Goal: Transaction & Acquisition: Purchase product/service

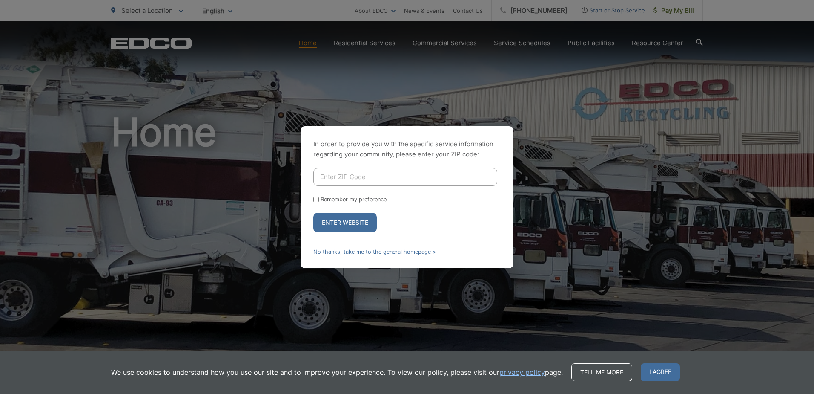
drag, startPoint x: 371, startPoint y: 173, endPoint x: 366, endPoint y: 174, distance: 4.8
click at [370, 173] on input "Enter ZIP Code" at bounding box center [405, 177] width 184 height 18
click at [648, 368] on span "I agree" at bounding box center [660, 372] width 39 height 18
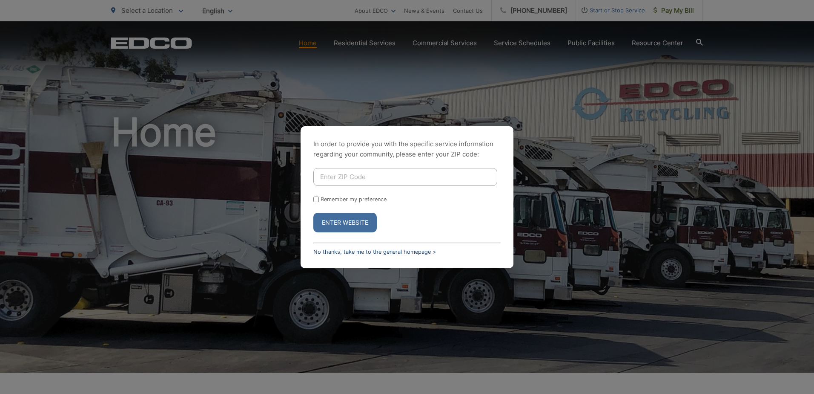
click at [346, 252] on link "No thanks, take me to the general homepage >" at bounding box center [374, 251] width 123 height 6
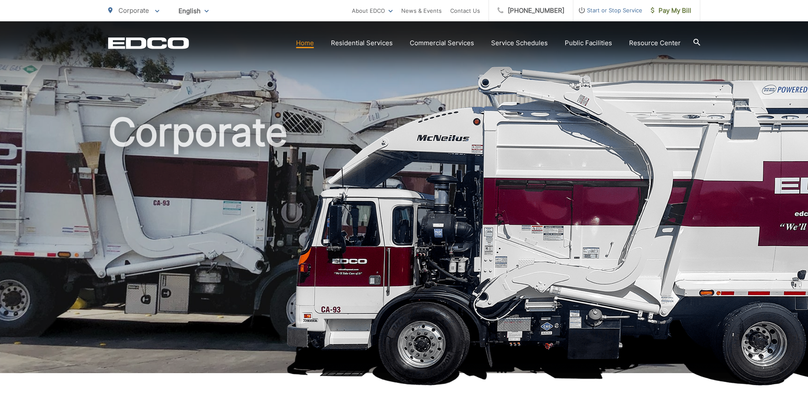
drag, startPoint x: 678, startPoint y: 9, endPoint x: 601, endPoint y: 36, distance: 82.0
click at [679, 9] on span "Pay My Bill" at bounding box center [671, 11] width 40 height 10
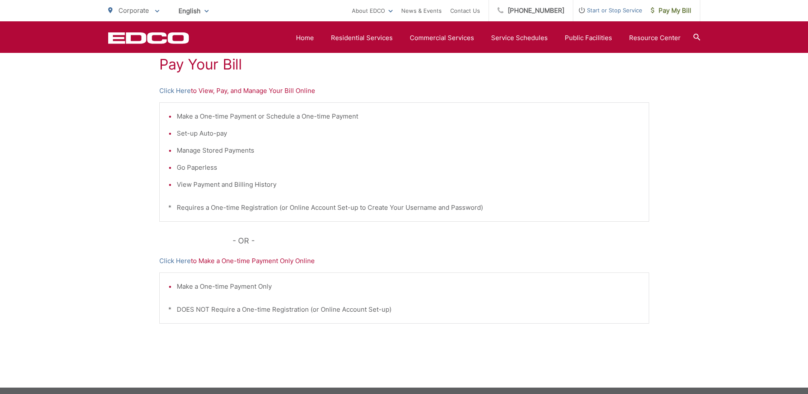
scroll to position [127, 0]
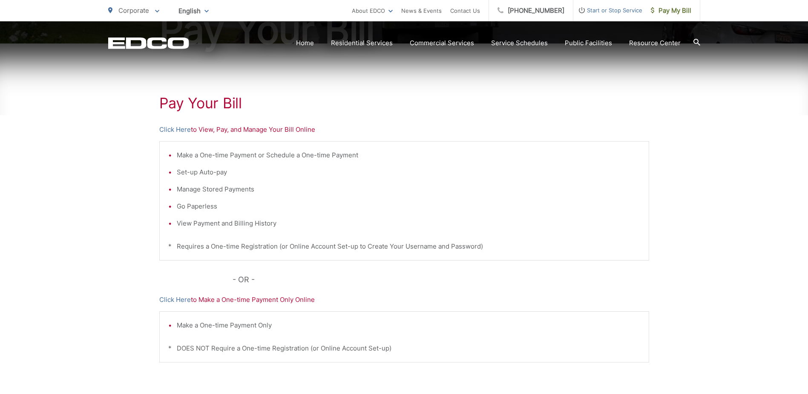
click at [254, 127] on p "Click Here to View, Pay, and Manage Your Bill Online" at bounding box center [404, 129] width 490 height 10
click at [179, 129] on link "Click Here" at bounding box center [175, 129] width 32 height 10
